Goal: Task Accomplishment & Management: Use online tool/utility

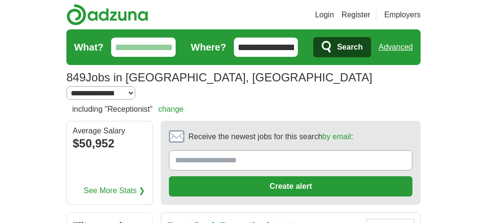
click at [111, 49] on input "What?" at bounding box center [143, 47] width 64 height 19
click at [334, 17] on link "Login" at bounding box center [324, 15] width 19 height 12
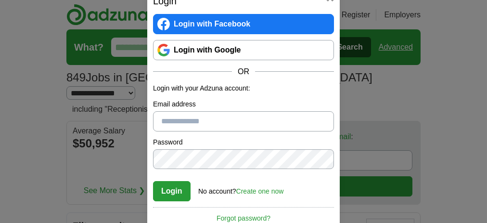
type input "**********"
click at [176, 190] on button "Login" at bounding box center [172, 191] width 38 height 20
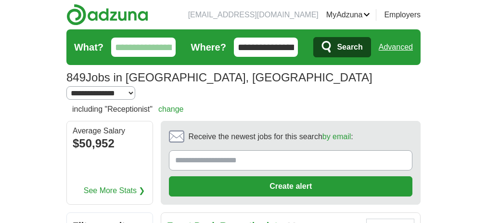
click at [114, 68] on section "**********" at bounding box center [243, 82] width 354 height 35
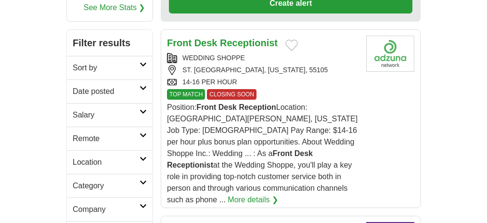
scroll to position [240, 0]
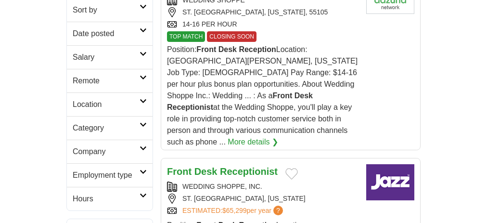
click at [139, 75] on icon at bounding box center [142, 77] width 7 height 5
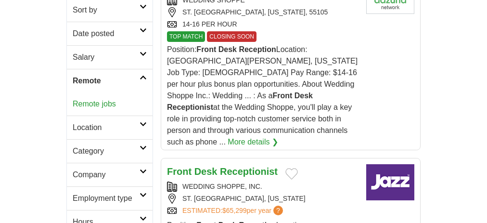
click at [73, 100] on link "Remote jobs" at bounding box center [94, 104] width 43 height 8
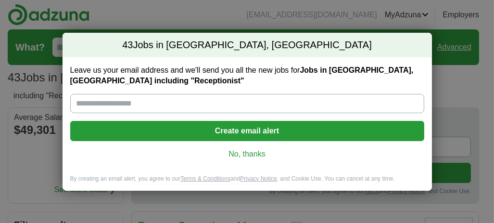
click at [203, 97] on input "Leave us your email address and we'll send you all the new jobs for Jobs in [GE…" at bounding box center [247, 103] width 354 height 19
type input "**********"
click at [232, 130] on button "Create email alert" at bounding box center [247, 131] width 354 height 20
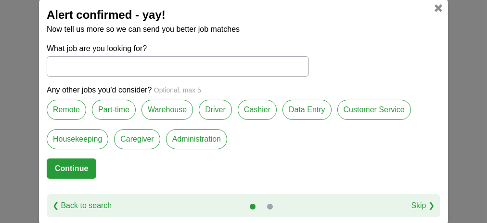
click at [63, 110] on label "Remote" at bounding box center [66, 110] width 39 height 20
click at [81, 170] on button "Continue" at bounding box center [72, 168] width 50 height 20
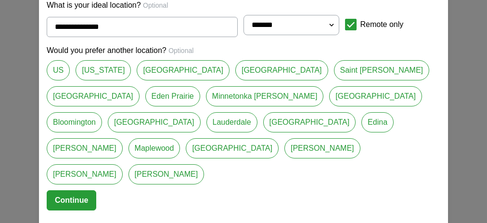
click at [71, 190] on button "Continue" at bounding box center [72, 200] width 50 height 20
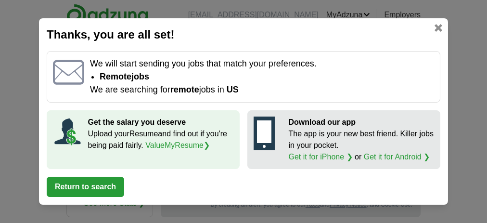
click at [92, 187] on button "Return to search" at bounding box center [85, 186] width 77 height 20
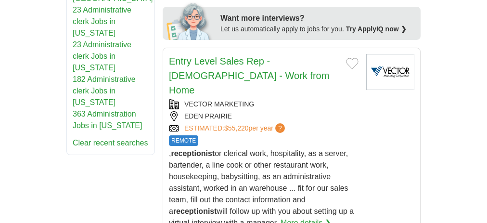
scroll to position [817, 0]
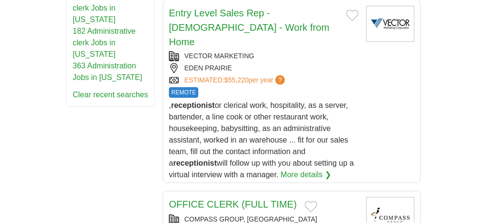
click at [0, 0] on span "REMOTE" at bounding box center [0, 0] width 0 height 0
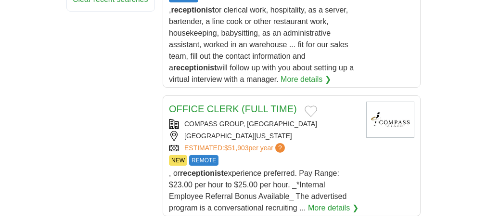
scroll to position [913, 0]
click at [0, 0] on span "REMOTE" at bounding box center [0, 0] width 0 height 0
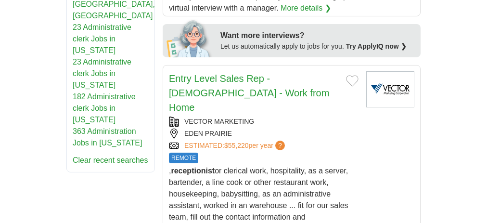
scroll to position [721, 0]
